Goal: Use online tool/utility: Use online tool/utility

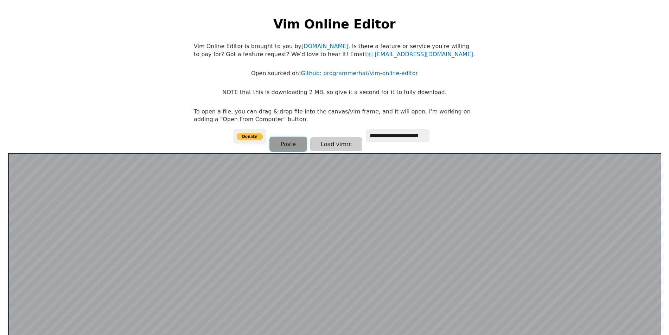
click at [286, 143] on button "Paste" at bounding box center [288, 144] width 36 height 14
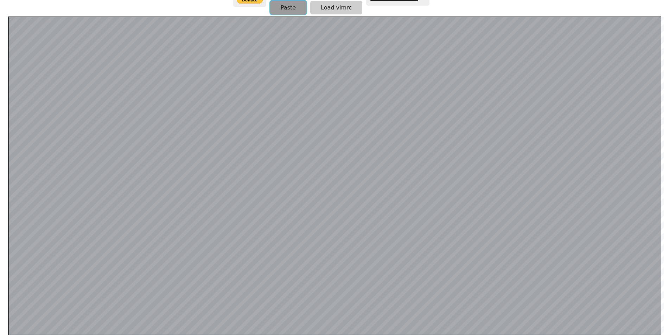
click at [292, 10] on button "Paste" at bounding box center [288, 8] width 36 height 14
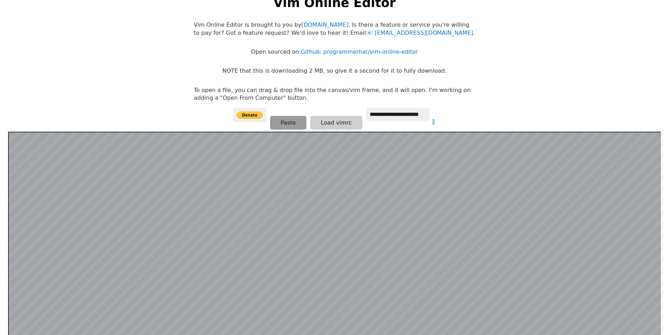
scroll to position [0, 0]
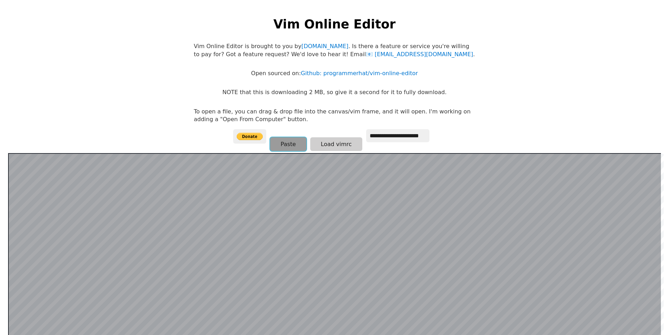
click at [282, 148] on button "Paste" at bounding box center [288, 144] width 36 height 14
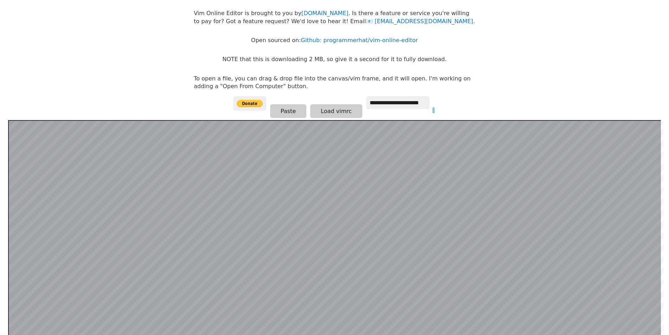
scroll to position [32, 0]
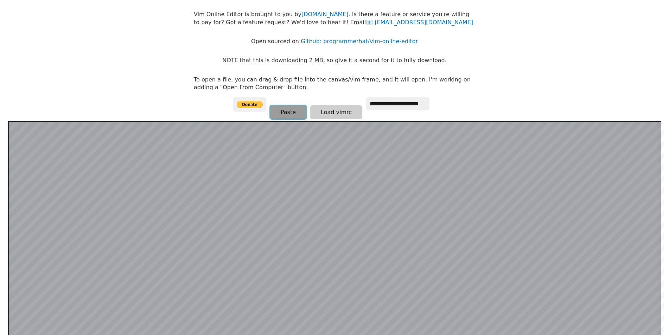
click at [291, 113] on button "Paste" at bounding box center [288, 112] width 36 height 14
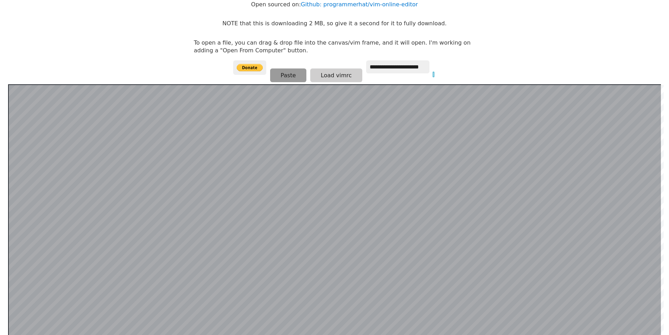
scroll to position [67, 0]
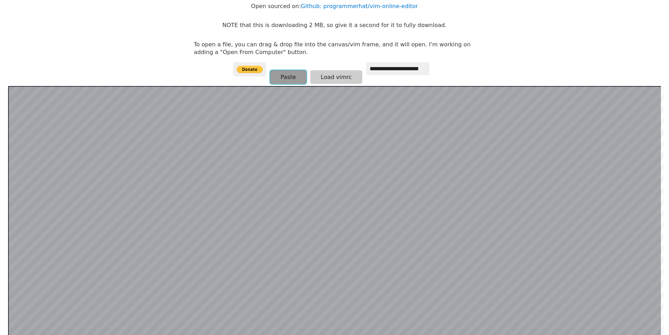
click at [285, 75] on button "Paste" at bounding box center [288, 77] width 36 height 14
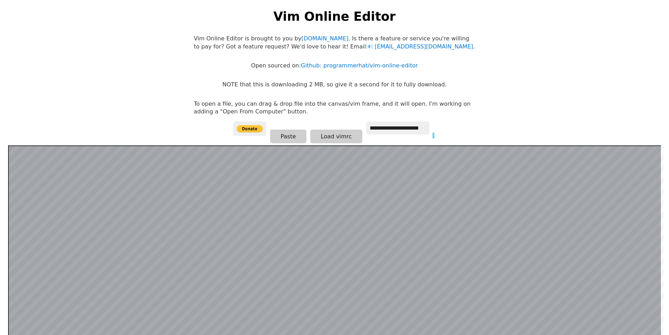
scroll to position [0, 0]
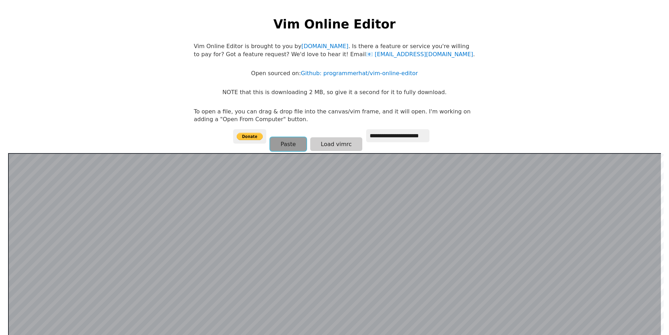
click at [282, 144] on button "Paste" at bounding box center [288, 144] width 36 height 14
click at [340, 143] on button "Load vimrc" at bounding box center [336, 144] width 52 height 14
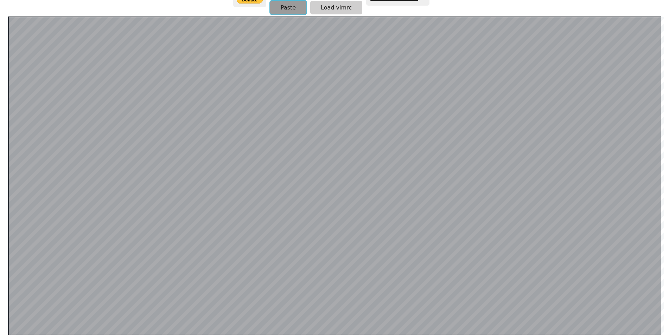
click at [284, 10] on button "Paste" at bounding box center [288, 8] width 36 height 14
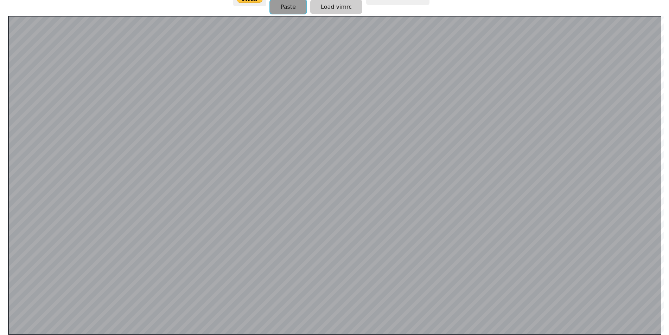
click at [291, 7] on button "Paste" at bounding box center [288, 7] width 36 height 14
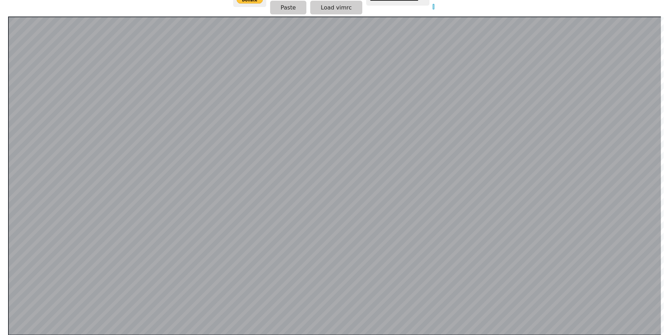
scroll to position [31, 0]
